Goal: Transaction & Acquisition: Purchase product/service

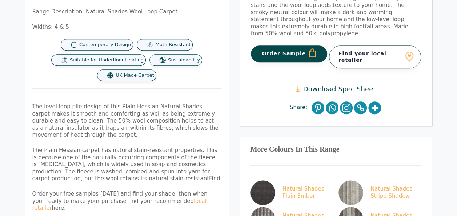
scroll to position [183, 0]
click at [296, 46] on button "Order Sample" at bounding box center [289, 54] width 77 height 17
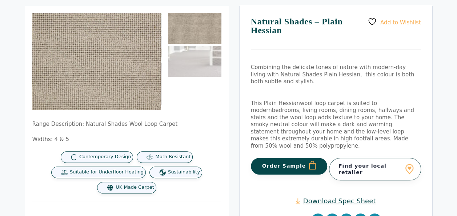
scroll to position [104, 0]
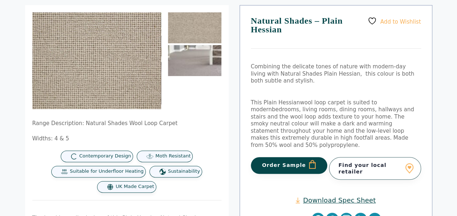
click at [189, 67] on img at bounding box center [194, 60] width 53 height 31
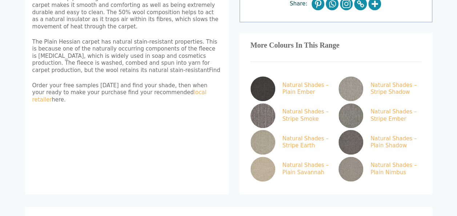
scroll to position [320, 0]
click at [269, 129] on img at bounding box center [262, 141] width 25 height 25
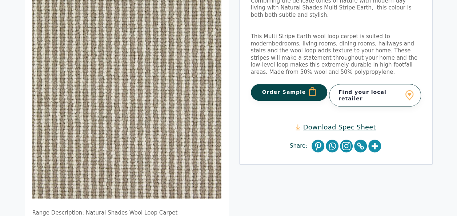
scroll to position [138, 0]
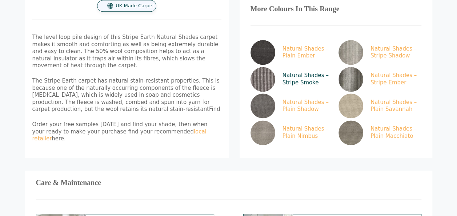
scroll to position [436, 0]
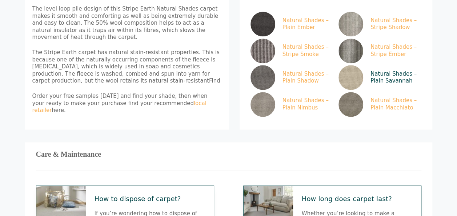
click at [398, 69] on link "Natural Shades – Plain Savannah" at bounding box center [378, 77] width 80 height 25
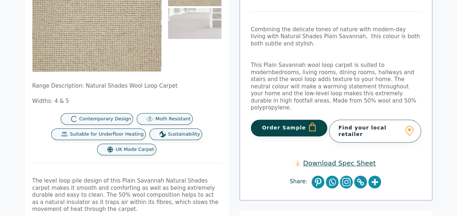
scroll to position [109, 0]
click at [286, 119] on button "Order Sample" at bounding box center [289, 127] width 77 height 17
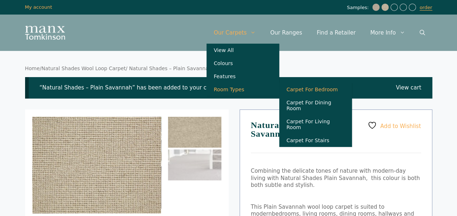
click at [317, 96] on link "Carpet For Bedroom" at bounding box center [315, 89] width 73 height 13
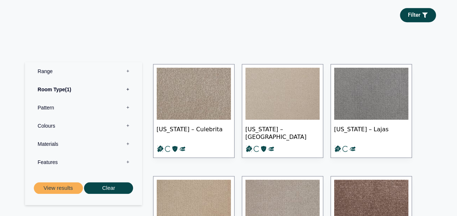
scroll to position [278, 0]
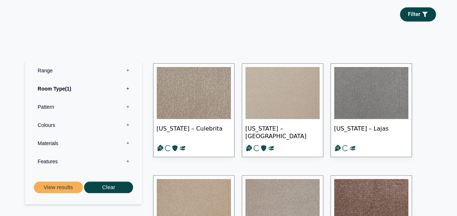
click at [128, 142] on label "Materials 0" at bounding box center [84, 143] width 106 height 18
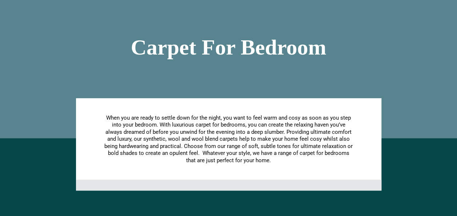
scroll to position [0, 0]
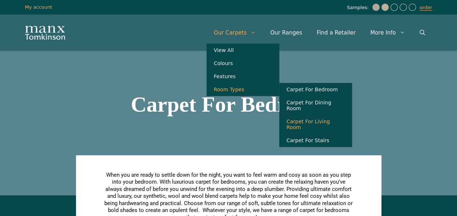
click at [327, 120] on link "Carpet For Living Room" at bounding box center [315, 124] width 73 height 19
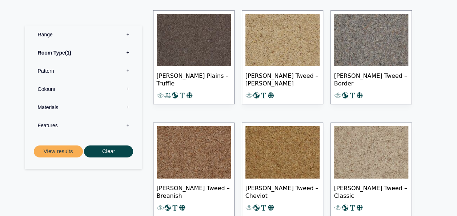
scroll to position [4068, 0]
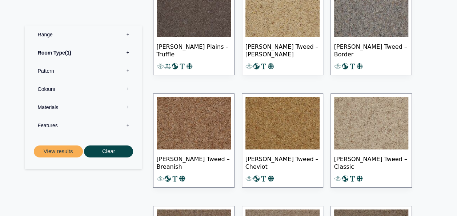
click at [56, 107] on label "Materials 0" at bounding box center [84, 107] width 106 height 18
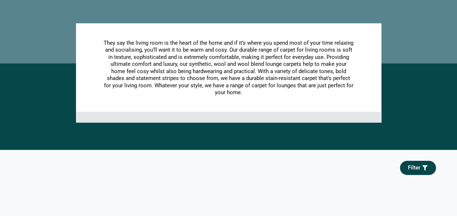
scroll to position [0, 0]
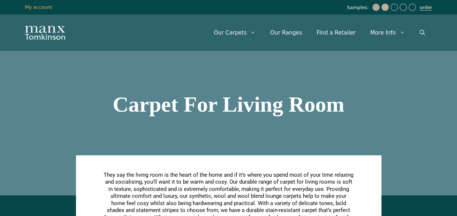
click at [428, 9] on link "order" at bounding box center [425, 8] width 13 height 6
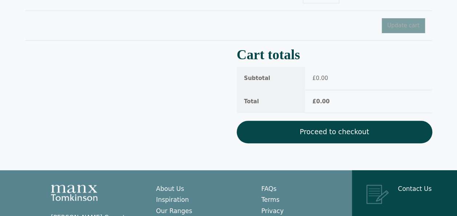
scroll to position [180, 0]
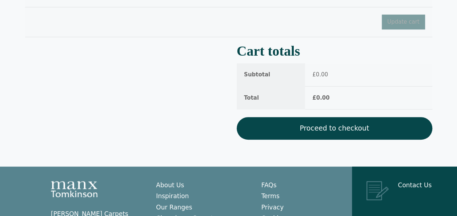
click at [335, 121] on link "Proceed to checkout" at bounding box center [333, 128] width 195 height 23
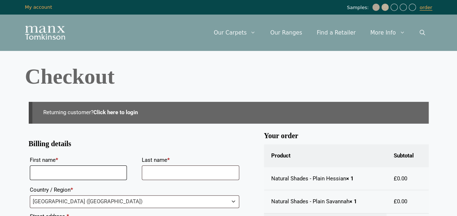
click at [68, 174] on input "First name *" at bounding box center [78, 172] width 97 height 15
type input "*****"
type input "******"
type input "**********"
type input "*********"
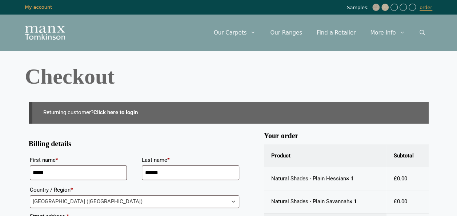
type input "*******"
type input "**********"
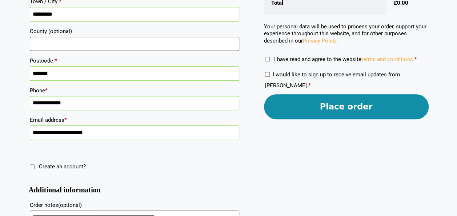
scroll to position [246, 0]
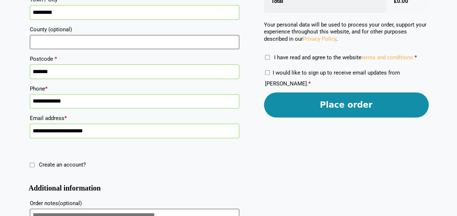
click at [318, 104] on button "Place order" at bounding box center [346, 104] width 165 height 25
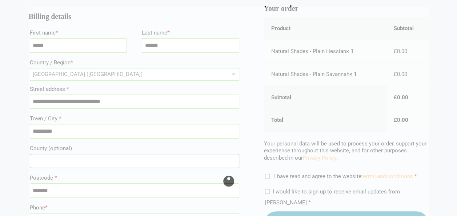
scroll to position [127, 0]
